Goal: Information Seeking & Learning: Learn about a topic

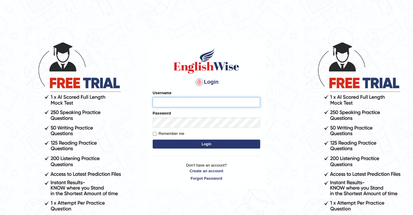
click at [195, 102] on input "Username" at bounding box center [207, 102] width 108 height 10
type input "souvikdasmahapatra"
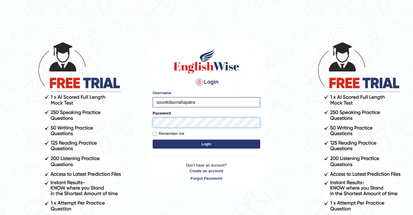
click at [153, 140] on button "Login" at bounding box center [207, 144] width 108 height 9
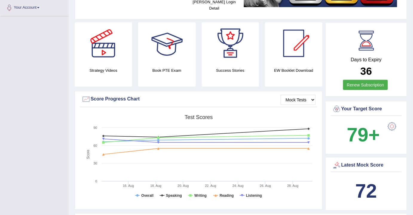
scroll to position [136, 0]
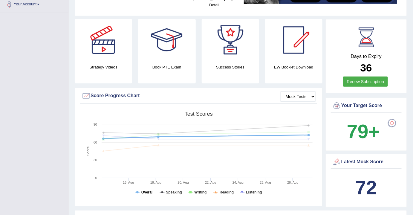
click at [146, 190] on tspan "Overall" at bounding box center [148, 192] width 12 height 4
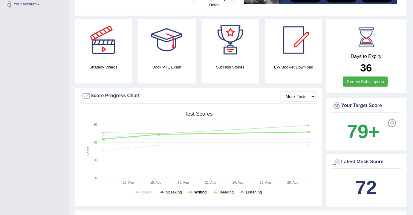
click at [200, 190] on tspan "Writing" at bounding box center [201, 192] width 12 height 4
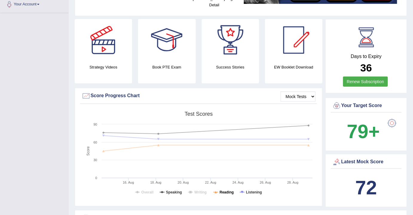
drag, startPoint x: 220, startPoint y: 185, endPoint x: 229, endPoint y: 187, distance: 9.1
click at [221, 190] on tspan "Reading" at bounding box center [227, 192] width 14 height 4
click at [247, 190] on tspan "Listening" at bounding box center [254, 192] width 16 height 4
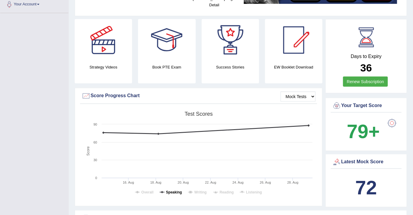
click at [173, 190] on tspan "Speaking" at bounding box center [174, 192] width 16 height 4
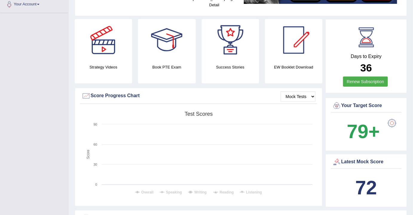
click at [194, 185] on rect at bounding box center [199, 155] width 234 height 93
click at [196, 190] on tspan "Writing" at bounding box center [201, 192] width 12 height 4
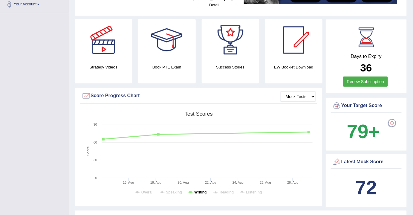
click at [200, 190] on tspan "Writing" at bounding box center [201, 192] width 12 height 4
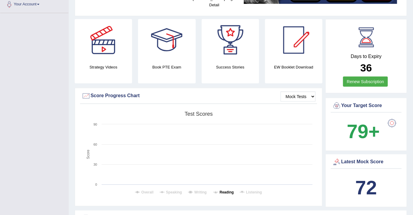
click at [224, 190] on tspan "Reading" at bounding box center [227, 192] width 14 height 4
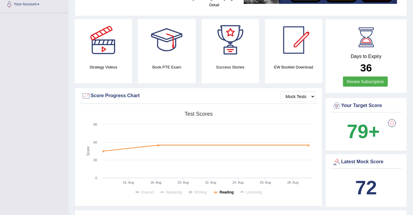
click at [224, 190] on tspan "Reading" at bounding box center [227, 192] width 14 height 4
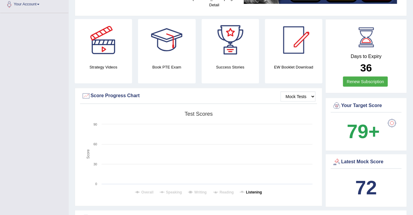
click at [255, 190] on tspan "Listening" at bounding box center [254, 192] width 16 height 4
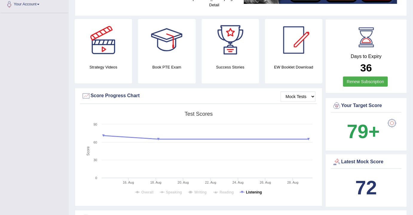
click at [258, 190] on tspan "Listening" at bounding box center [254, 192] width 16 height 4
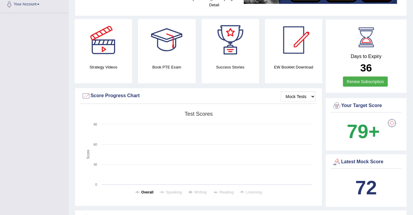
click at [145, 190] on tspan "Overall" at bounding box center [148, 192] width 12 height 4
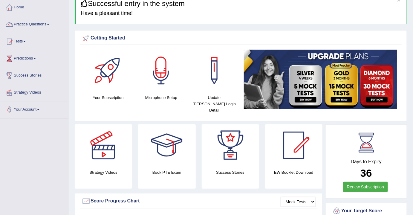
scroll to position [27, 0]
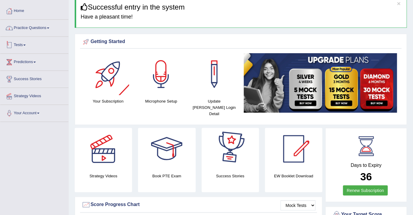
click at [45, 25] on link "Practice Questions" at bounding box center [34, 27] width 68 height 15
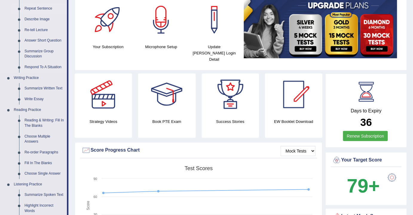
scroll to position [109, 0]
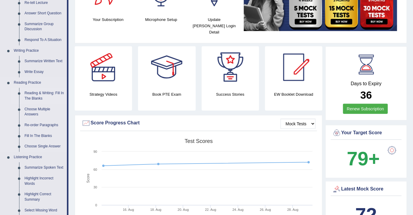
click at [31, 93] on link "Reading & Writing: Fill In The Blanks" at bounding box center [44, 96] width 45 height 16
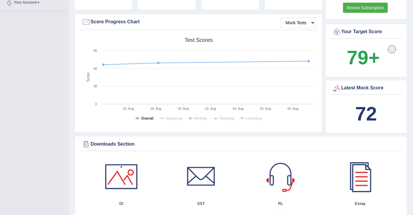
scroll to position [425, 0]
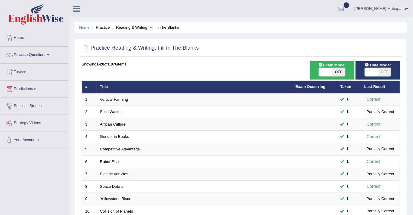
click at [383, 71] on span "OFF" at bounding box center [384, 72] width 13 height 8
checkbox input "true"
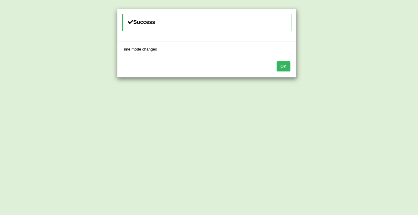
click at [281, 66] on button "OK" at bounding box center [283, 66] width 14 height 10
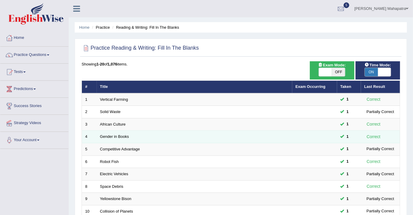
scroll to position [178, 0]
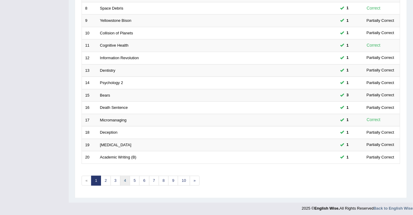
click at [123, 181] on link "4" at bounding box center [125, 181] width 10 height 10
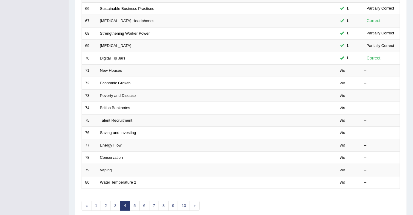
scroll to position [163, 0]
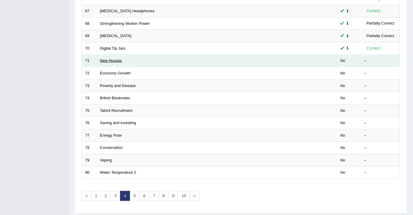
click at [111, 58] on link "New Houses" at bounding box center [111, 60] width 22 height 4
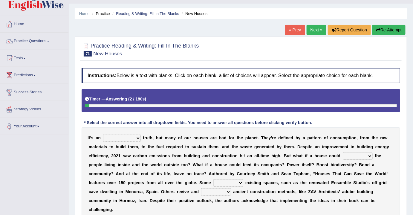
scroll to position [54, 0]
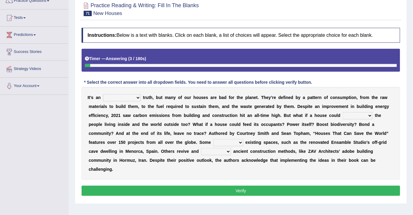
click at [129, 97] on select "unrivaled unstable uncomfortable uncapped" at bounding box center [122, 97] width 38 height 7
select select "uncomfortable"
click at [103, 94] on select "unrivaled unstable uncomfortable uncapped" at bounding box center [122, 97] width 38 height 7
click at [355, 114] on select "survive mimic dominate nurture" at bounding box center [358, 115] width 30 height 7
select select "dominate"
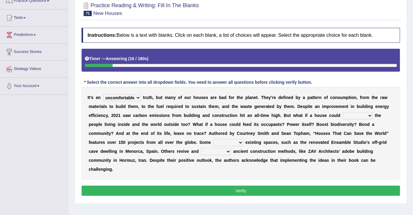
click at [343, 112] on select "survive mimic dominate nurture" at bounding box center [358, 115] width 30 height 7
click at [234, 139] on select "delve automate repurpose reckon" at bounding box center [229, 142] width 30 height 7
select select "automate"
click at [214, 139] on select "delve automate repurpose reckon" at bounding box center [229, 142] width 30 height 7
click at [217, 149] on select "produce relate update change" at bounding box center [216, 151] width 30 height 7
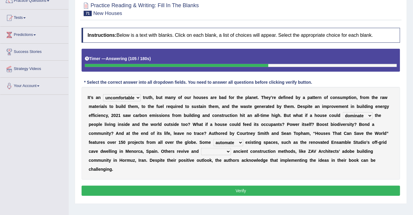
select select "update"
click at [201, 148] on select "produce relate update change" at bounding box center [216, 151] width 30 height 7
click at [244, 186] on button "Verify" at bounding box center [241, 191] width 319 height 10
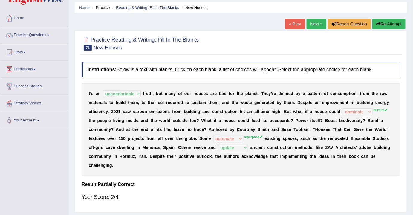
scroll to position [0, 0]
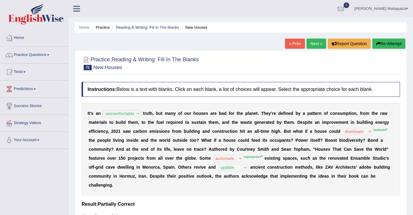
click at [320, 42] on link "Next »" at bounding box center [317, 44] width 20 height 10
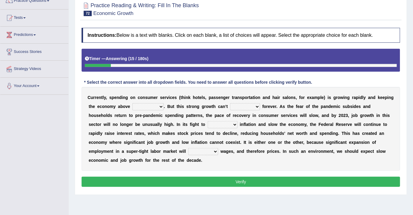
click at [143, 105] on select "board water all themselves" at bounding box center [148, 106] width 31 height 7
select select "all"
click at [133, 103] on select "board water all themselves" at bounding box center [148, 106] width 31 height 7
click at [250, 106] on select "perceive persist stride underlie" at bounding box center [245, 106] width 30 height 7
select select "persist"
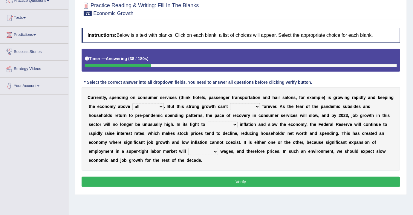
click at [230, 103] on select "perceive persist stride underlie" at bounding box center [245, 106] width 30 height 7
click at [231, 123] on select "inflow disarm tame distaste" at bounding box center [223, 124] width 30 height 7
click at [229, 123] on select "inflow disarm tame distaste" at bounding box center [223, 124] width 30 height 7
click at [225, 124] on select "inflow disarm tame distaste" at bounding box center [223, 124] width 30 height 7
select select "disarm"
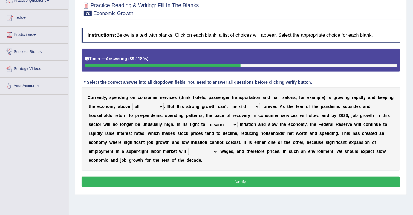
click at [208, 121] on select "inflow disarm tame distaste" at bounding box center [223, 124] width 30 height 7
click at [205, 150] on select "precede rupture accede accelerate" at bounding box center [203, 151] width 30 height 7
select select "accelerate"
click at [188, 148] on select "precede rupture accede accelerate" at bounding box center [203, 151] width 30 height 7
click at [241, 180] on button "Verify" at bounding box center [241, 182] width 319 height 10
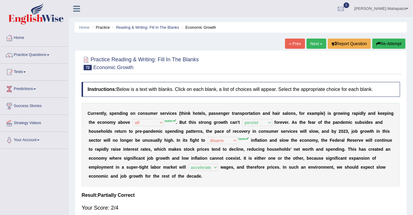
click at [317, 44] on link "Next »" at bounding box center [317, 44] width 20 height 10
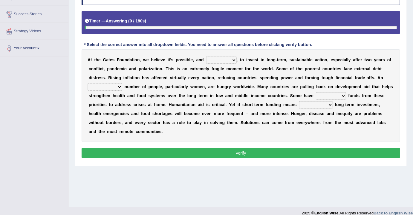
scroll to position [99, 0]
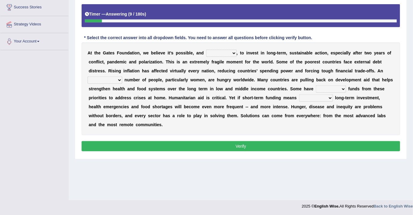
click at [227, 52] on select "impaired impalpable imperative impressive" at bounding box center [221, 53] width 31 height 7
select select "impressive"
click at [206, 50] on select "impaired impalpable imperative impressive" at bounding box center [221, 53] width 31 height 7
click at [112, 79] on select "alarming unintentional implicit absolute" at bounding box center [105, 80] width 35 height 7
select select "alarming"
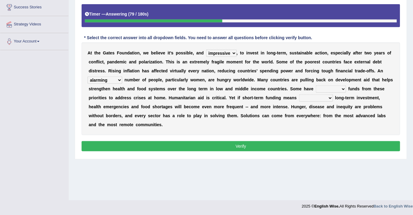
click at [88, 77] on select "alarming unintentional implicit absolute" at bounding box center [105, 80] width 35 height 7
click at [332, 87] on select "rebounded expended recouped redirected" at bounding box center [331, 89] width 30 height 7
select select "redirected"
click at [316, 86] on select "rebounded expended recouped redirected" at bounding box center [331, 89] width 30 height 7
click at [317, 98] on select "emphasizing alerting covening neglecting" at bounding box center [316, 98] width 34 height 7
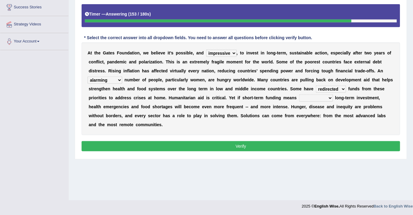
select select "emphasizing"
click at [299, 95] on select "emphasizing alerting covening neglecting" at bounding box center [316, 98] width 34 height 7
click at [241, 144] on button "Verify" at bounding box center [241, 146] width 319 height 10
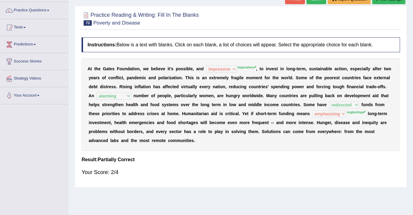
scroll to position [0, 0]
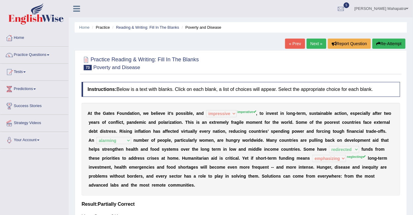
click at [311, 42] on link "Next »" at bounding box center [317, 44] width 20 height 10
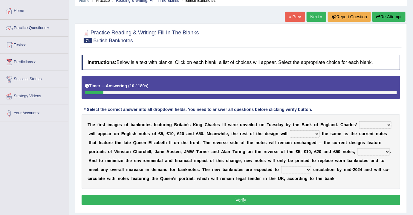
click at [372, 122] on select "cornerstone portion plagiarism portrait" at bounding box center [376, 124] width 33 height 7
select select "portrait"
click at [360, 121] on select "cornerstone portion plagiarism portrait" at bounding box center [376, 124] width 33 height 7
click at [370, 124] on select "cornerstone portion plagiarism portrait" at bounding box center [376, 124] width 33 height 7
click at [360, 121] on select "cornerstone portion plagiarism portrait" at bounding box center [376, 124] width 33 height 7
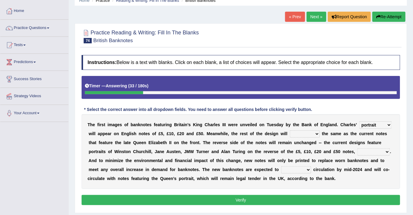
click at [307, 131] on select "remain surpass signify replicate" at bounding box center [305, 133] width 30 height 7
select select "remain"
click at [290, 130] on select "remain surpass signify replicate" at bounding box center [305, 133] width 30 height 7
click at [371, 151] on select "pervasively variously audaciously respectively" at bounding box center [374, 151] width 33 height 7
select select "respectively"
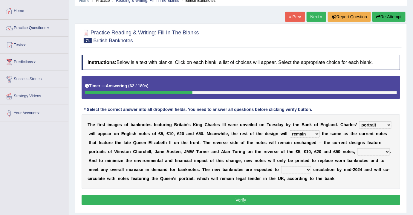
click at [358, 148] on select "pervasively variously audaciously respectively" at bounding box center [374, 151] width 33 height 7
click at [300, 169] on select "hinge divert enter inoculate" at bounding box center [297, 169] width 30 height 7
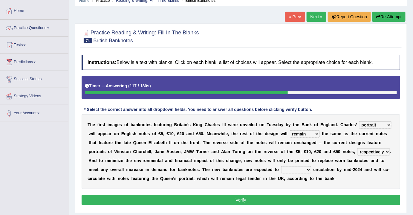
click at [297, 170] on select "hinge divert enter inoculate" at bounding box center [297, 169] width 30 height 7
click at [295, 170] on select "hinge divert enter inoculate" at bounding box center [297, 169] width 30 height 7
select select "enter"
click at [282, 166] on select "hinge divert enter inoculate" at bounding box center [297, 169] width 30 height 7
click at [263, 194] on div "Instructions: Below is a text with blanks. Click on each blank, a list of choic…" at bounding box center [241, 131] width 322 height 158
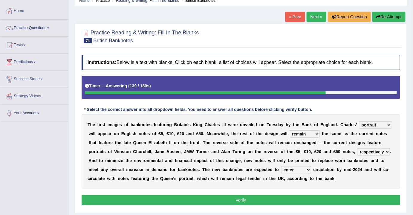
click at [235, 196] on button "Verify" at bounding box center [241, 200] width 319 height 10
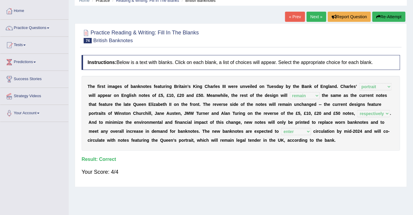
click at [318, 15] on link "Next »" at bounding box center [317, 17] width 20 height 10
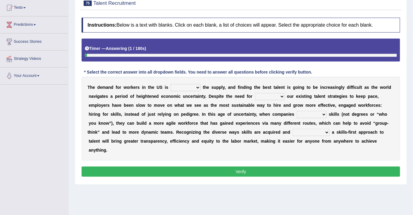
scroll to position [81, 0]
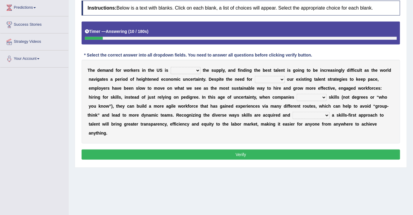
click at [197, 70] on select "outpacing falling flipping irrigating" at bounding box center [186, 70] width 30 height 7
click at [203, 52] on div "* Select the correct answer into all dropdown fields. You need to answer all qu…" at bounding box center [198, 55] width 233 height 6
click at [187, 68] on select "outpacing falling flipping irrigating" at bounding box center [186, 70] width 30 height 7
select select "falling"
click at [171, 67] on select "outpacing falling flipping irrigating" at bounding box center [186, 70] width 30 height 7
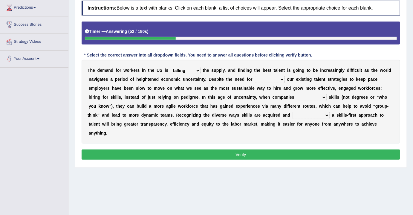
click at [273, 77] on select "reveling reflecting revamping inverting" at bounding box center [270, 79] width 30 height 7
click at [177, 131] on div "T h e d e m a n d f o r w o r k e r s i n t h e U S i s outpacing falling flipp…" at bounding box center [241, 102] width 319 height 84
click at [318, 96] on select "neglect prioritize worsen alleviate" at bounding box center [312, 97] width 30 height 7
select select "prioritize"
click at [297, 94] on select "neglect prioritize worsen alleviate" at bounding box center [312, 97] width 30 height 7
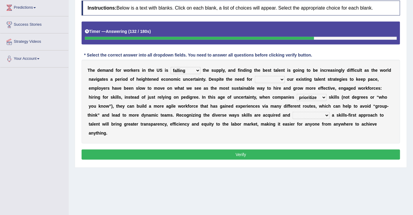
click at [320, 114] on select "distinguishing digitizing attempting adopting" at bounding box center [311, 115] width 37 height 7
select select "adopting"
click at [293, 112] on select "distinguishing digitizing attempting adopting" at bounding box center [311, 115] width 37 height 7
click at [271, 76] on select "reveling reflecting revamping inverting" at bounding box center [270, 79] width 30 height 7
select select "inverting"
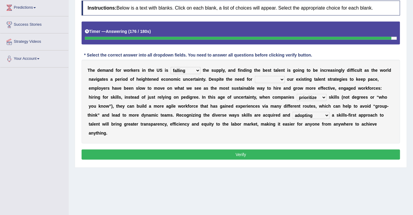
click at [255, 76] on select "reveling reflecting revamping inverting" at bounding box center [270, 79] width 30 height 7
click at [238, 155] on button "Verify" at bounding box center [241, 155] width 319 height 10
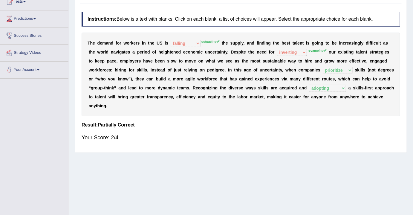
scroll to position [27, 0]
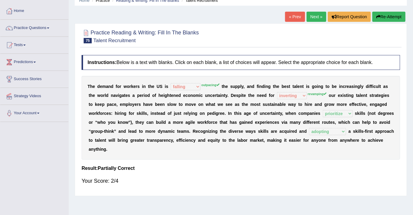
click at [316, 17] on link "Next »" at bounding box center [317, 17] width 20 height 10
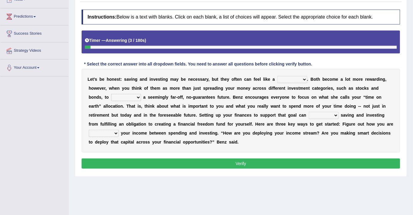
scroll to position [81, 0]
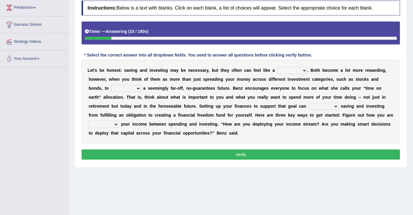
click at [295, 71] on select "nuance choice recidivist chore" at bounding box center [293, 70] width 30 height 7
click at [315, 61] on div "L e t ’ s b e h o n e s t : s a v i n g a n d i n v e s t i n g m a y b e n e c…" at bounding box center [241, 102] width 319 height 84
click at [128, 87] on select "fulminate fund categorize fend" at bounding box center [126, 88] width 30 height 7
click at [309, 131] on div "L e t ’ s b e h o n e s t : s a v i n g a n d i n v e s t i n g m a y b e n e c…" at bounding box center [241, 102] width 319 height 84
click at [328, 105] on select "transcend transact transport transform" at bounding box center [324, 106] width 30 height 7
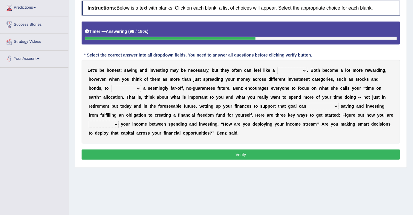
click at [372, 131] on div "L e t ’ s b e h o n e s t : s a v i n g a n d i n v e s t i n g m a y b e n e c…" at bounding box center [241, 102] width 319 height 84
click at [325, 104] on select "transcend transact transport transform" at bounding box center [324, 106] width 30 height 7
click at [279, 129] on div "L e t ’ s b e h o n e s t : s a v i n g a n d i n v e s t i n g m a y b e n e c…" at bounding box center [241, 102] width 319 height 84
click at [114, 121] on select "affording spiking allocating delegating" at bounding box center [104, 124] width 30 height 7
select select "allocating"
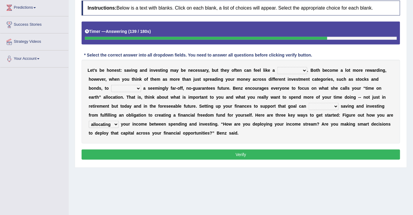
click at [89, 121] on select "affording spiking allocating delegating" at bounding box center [104, 124] width 30 height 7
click at [289, 67] on select "nuance choice recidivist chore" at bounding box center [293, 70] width 30 height 7
select select "recidivist"
click at [278, 67] on select "nuance choice recidivist chore" at bounding box center [293, 70] width 30 height 7
click at [127, 88] on select "fulminate fund categorize fend" at bounding box center [126, 88] width 30 height 7
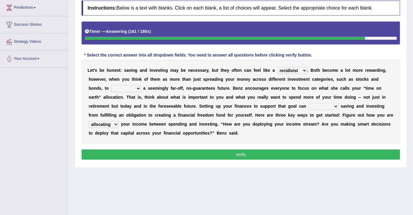
select select "fulminate"
click at [111, 85] on select "fulminate fund categorize fend" at bounding box center [126, 88] width 30 height 7
click at [331, 104] on select "transcend transact transport transform" at bounding box center [324, 106] width 30 height 7
select select "transcend"
click at [309, 103] on select "transcend transact transport transform" at bounding box center [324, 106] width 30 height 7
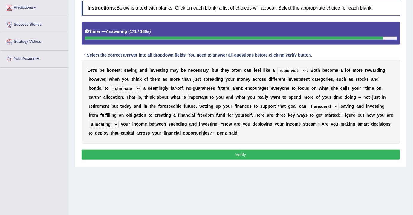
click at [231, 154] on button "Verify" at bounding box center [241, 155] width 319 height 10
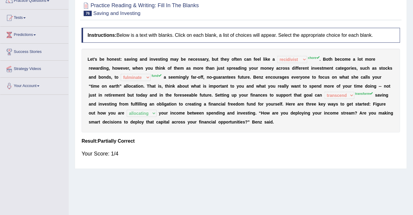
scroll to position [0, 0]
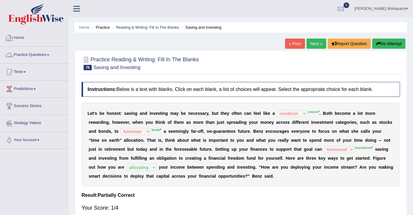
click at [22, 38] on link "Home" at bounding box center [34, 37] width 68 height 15
